Goal: Find specific page/section: Find specific page/section

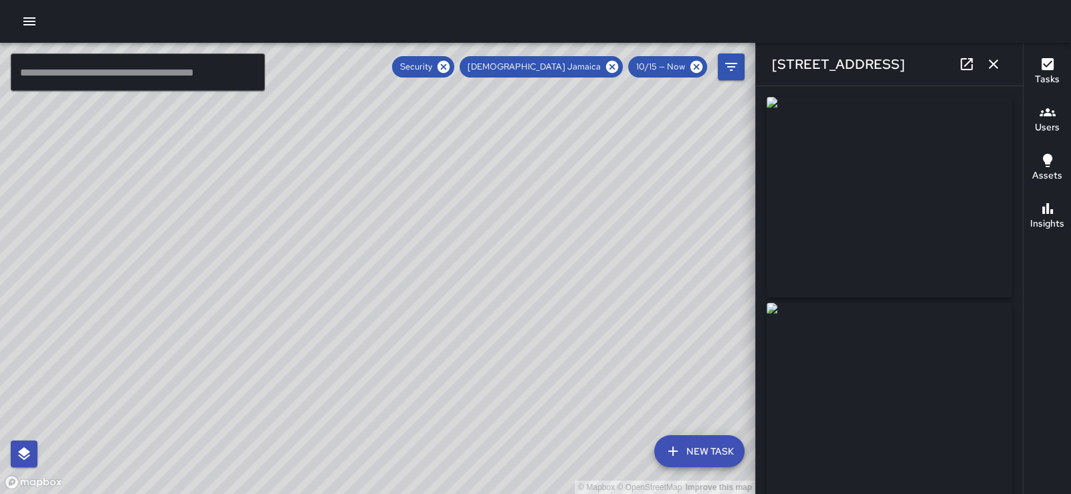
scroll to position [330, 0]
click at [987, 67] on icon "button" at bounding box center [994, 64] width 16 height 16
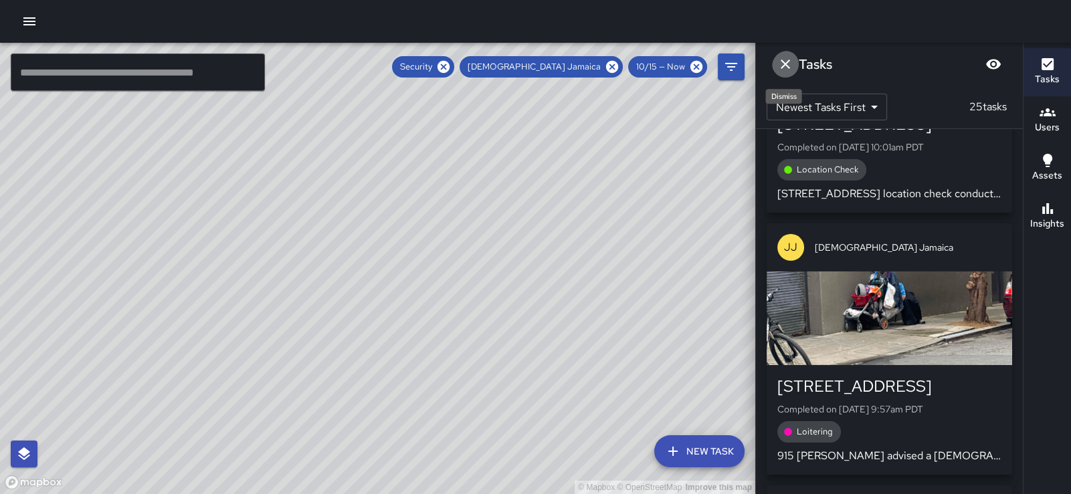
click at [786, 66] on icon "Dismiss" at bounding box center [785, 64] width 16 height 16
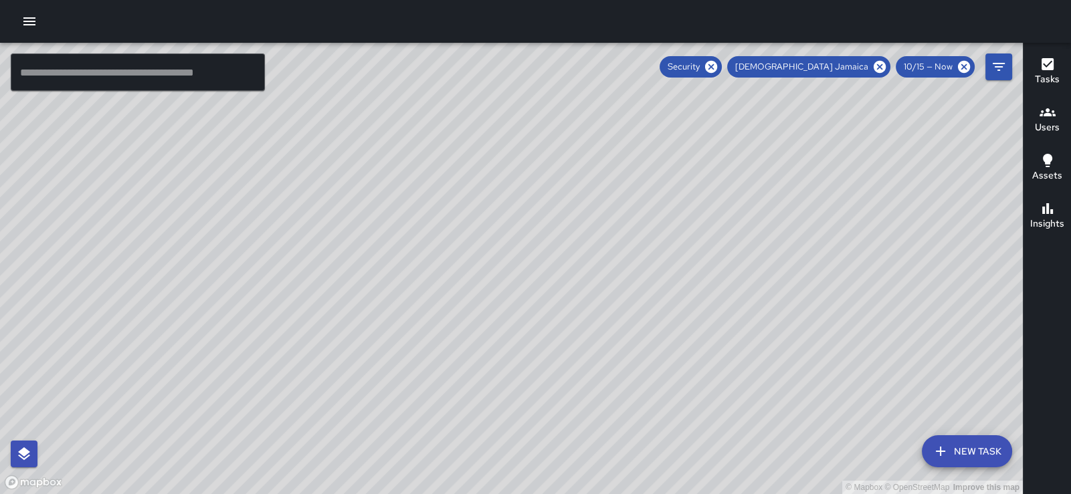
click at [739, 207] on div "© Mapbox © OpenStreetMap Improve this map" at bounding box center [511, 269] width 1023 height 452
drag, startPoint x: 929, startPoint y: 273, endPoint x: 601, endPoint y: 354, distance: 337.7
click at [601, 354] on div "© Mapbox © OpenStreetMap Improve this map" at bounding box center [511, 269] width 1023 height 452
click at [874, 70] on icon at bounding box center [880, 67] width 12 height 12
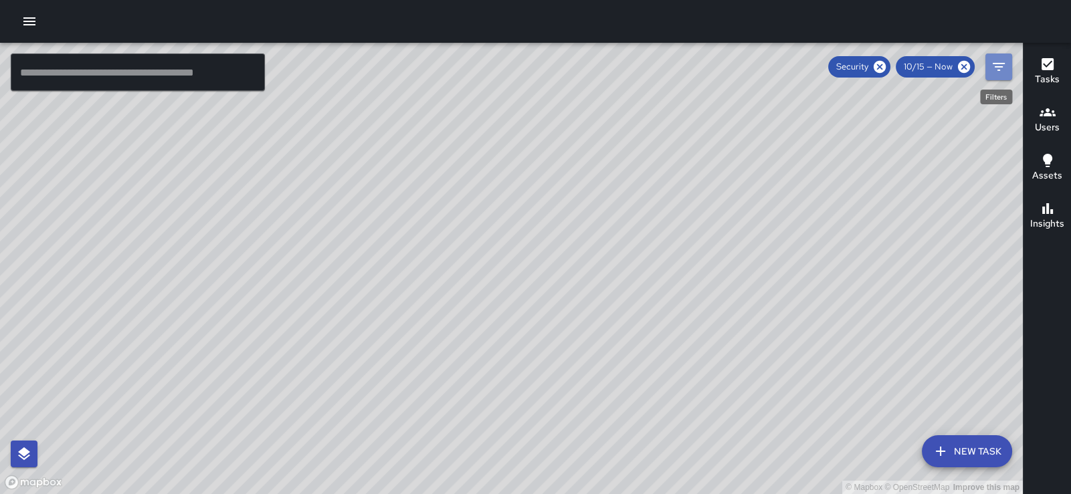
click at [1000, 73] on icon "Filters" at bounding box center [999, 67] width 16 height 16
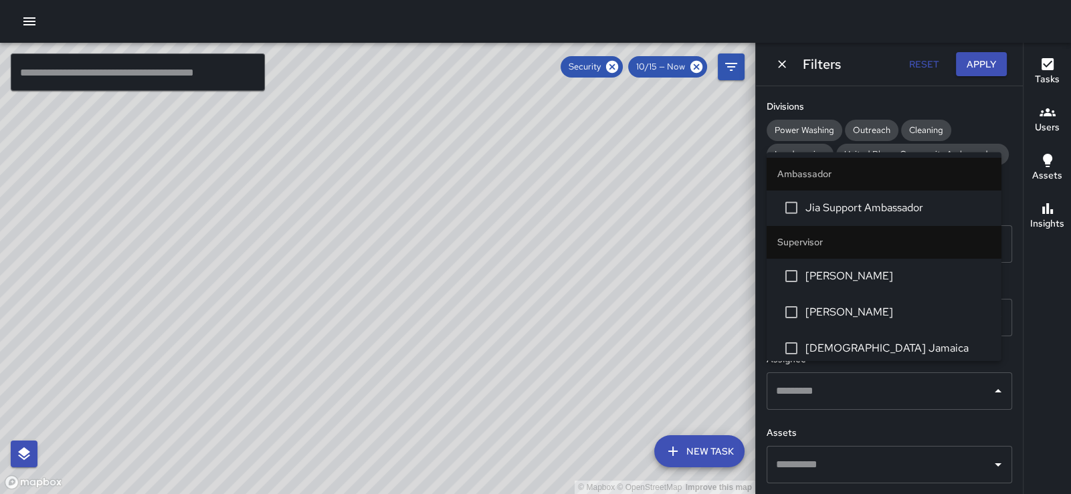
click at [988, 393] on div "​" at bounding box center [890, 391] width 246 height 37
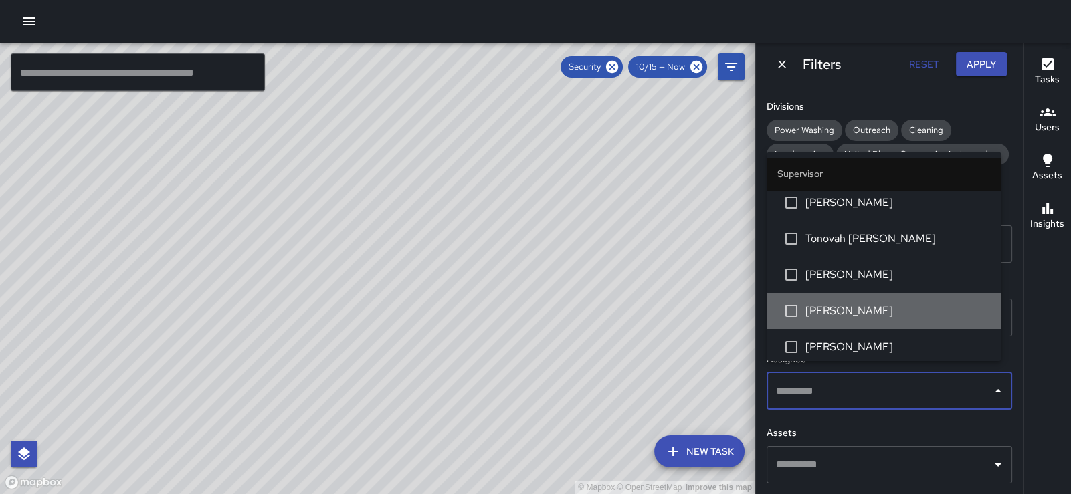
click at [908, 319] on span "[PERSON_NAME]" at bounding box center [898, 311] width 185 height 16
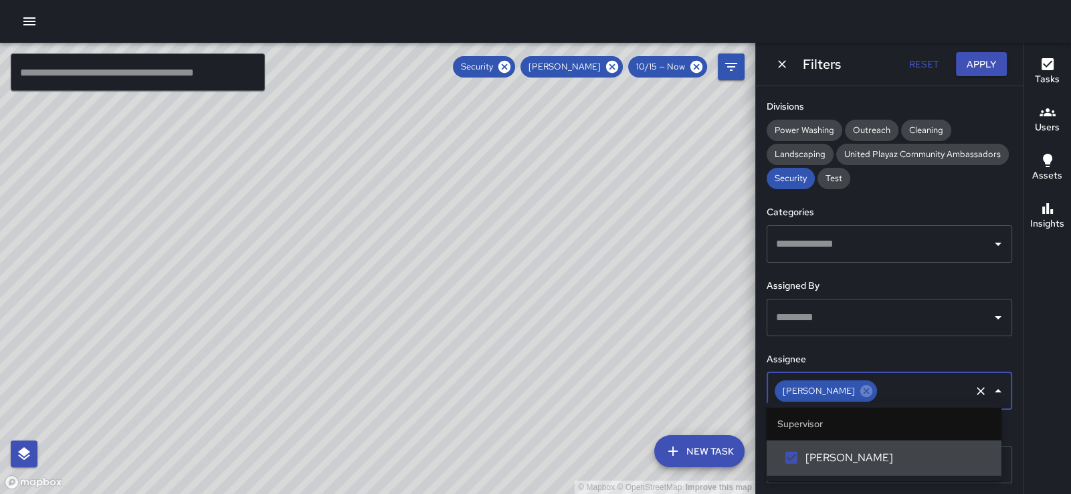
scroll to position [0, 0]
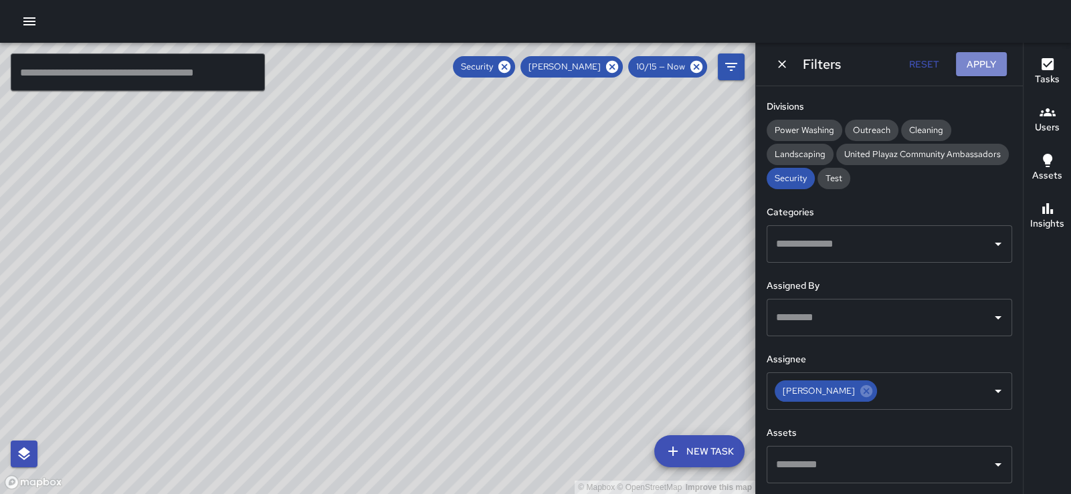
click at [970, 62] on button "Apply" at bounding box center [981, 64] width 51 height 25
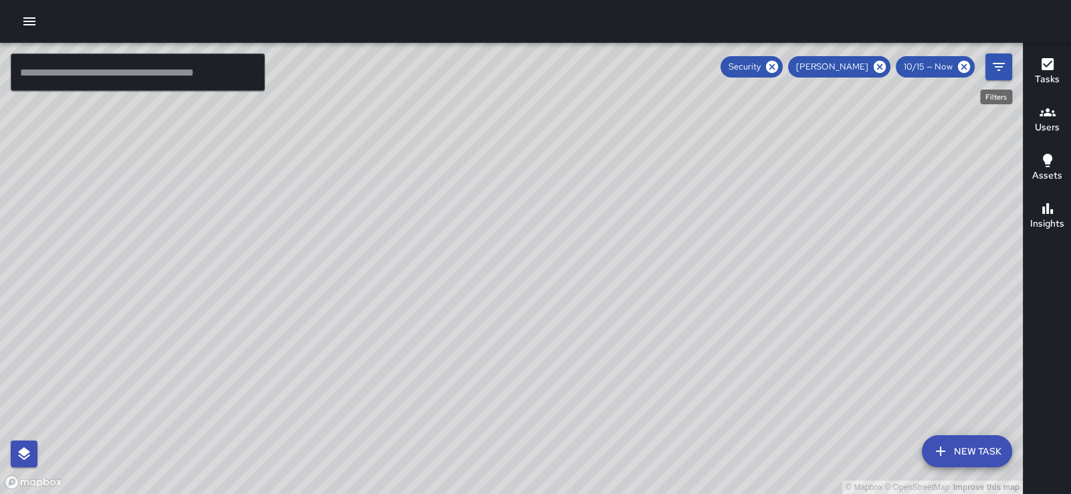
click at [995, 70] on icon "Filters" at bounding box center [999, 67] width 16 height 16
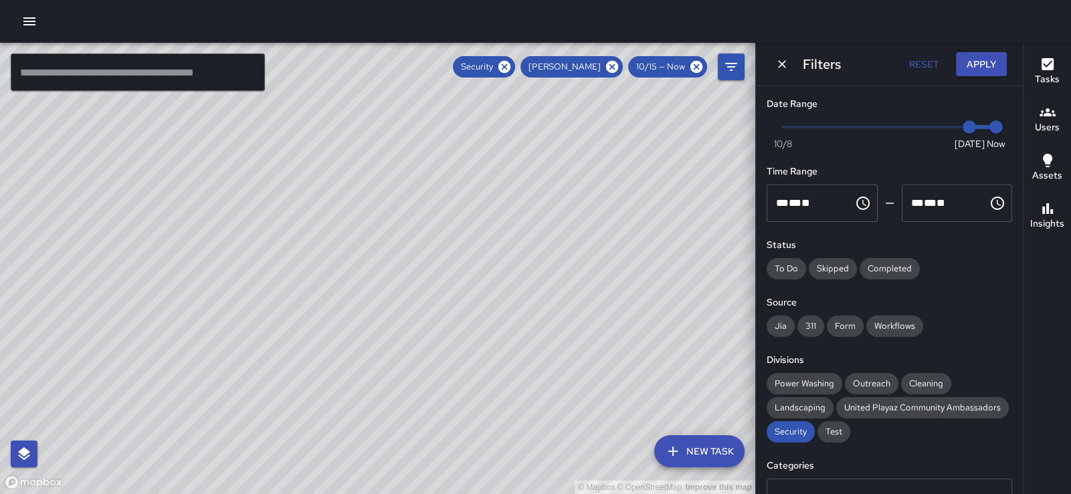
type input "*"
click at [937, 130] on span "Now [DATE] [DATE] 3:33 pm" at bounding box center [889, 127] width 213 height 20
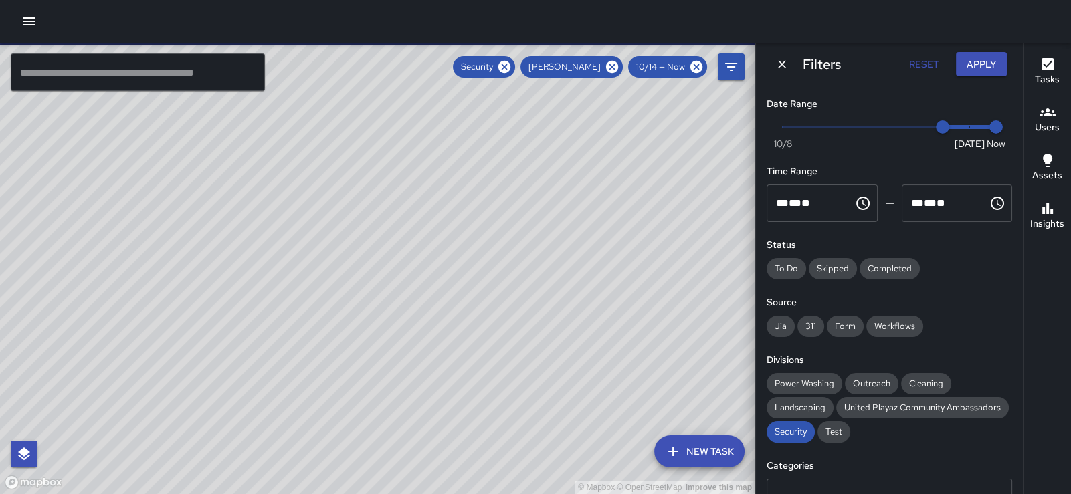
click at [973, 64] on button "Apply" at bounding box center [981, 64] width 51 height 25
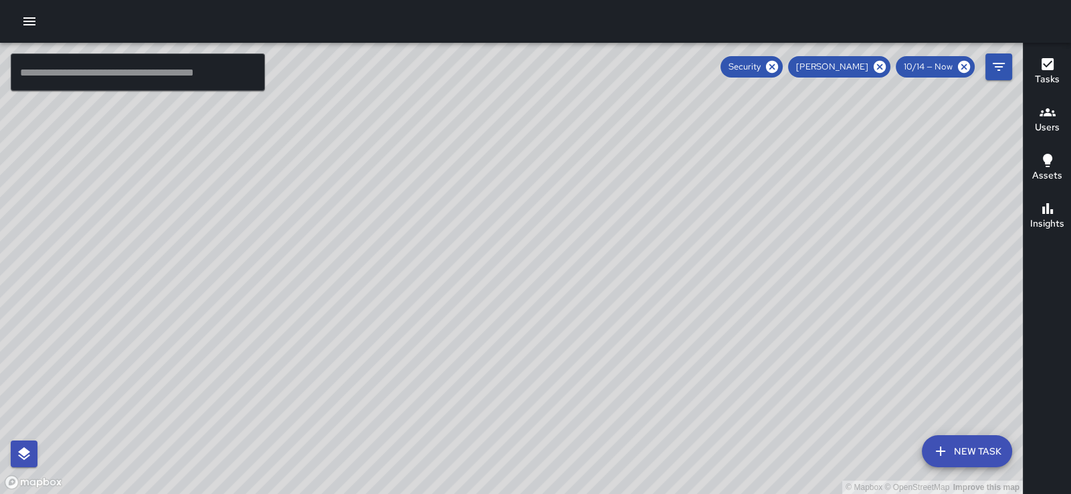
drag, startPoint x: 795, startPoint y: 262, endPoint x: 716, endPoint y: 360, distance: 126.1
click at [716, 360] on div "© Mapbox © OpenStreetMap Improve this map" at bounding box center [511, 269] width 1023 height 452
